Goal: Navigation & Orientation: Find specific page/section

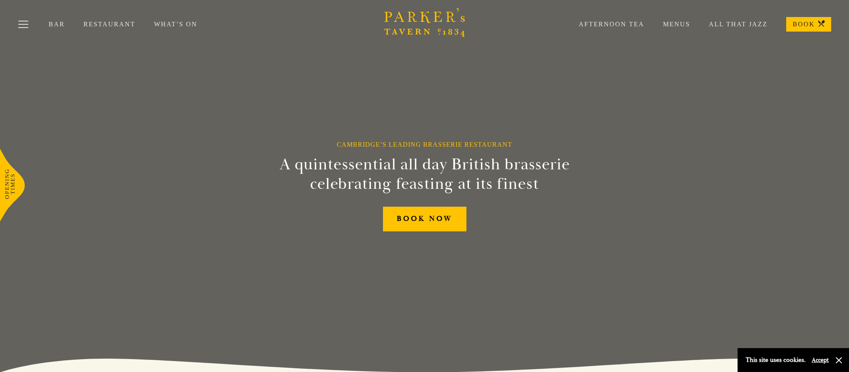
click at [103, 23] on link "Restaurant" at bounding box center [118, 24] width 70 height 8
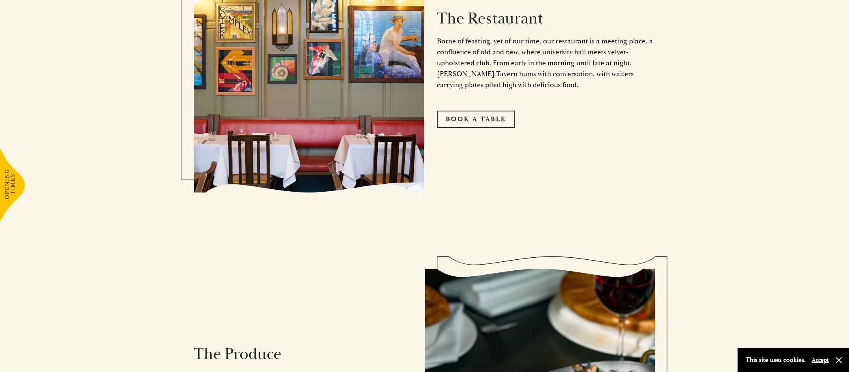
scroll to position [570, 0]
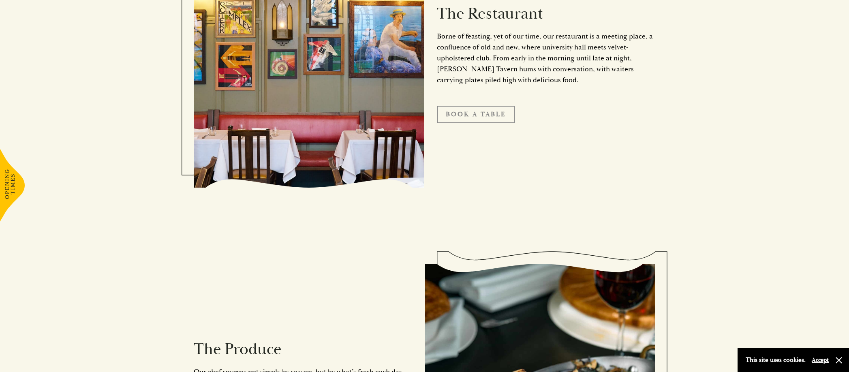
click at [474, 113] on link "Book A Table" at bounding box center [476, 114] width 78 height 17
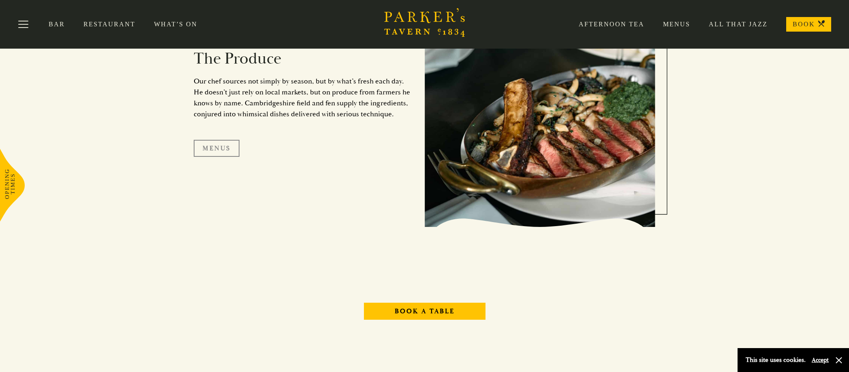
scroll to position [851, 0]
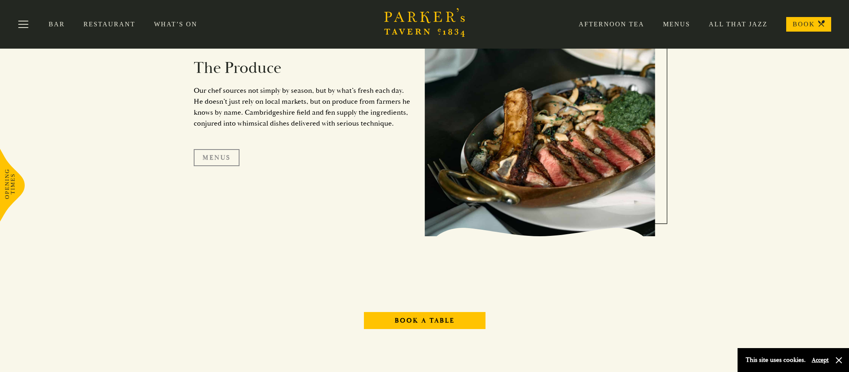
click at [214, 160] on link "Menus" at bounding box center [217, 157] width 46 height 17
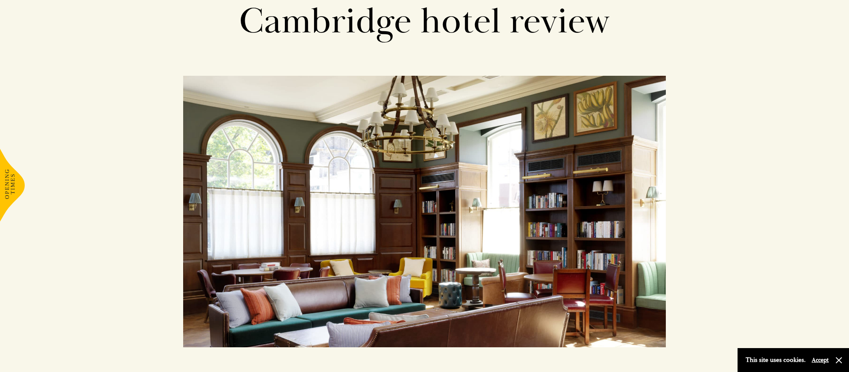
scroll to position [118, 0]
